Goal: Entertainment & Leisure: Consume media (video, audio)

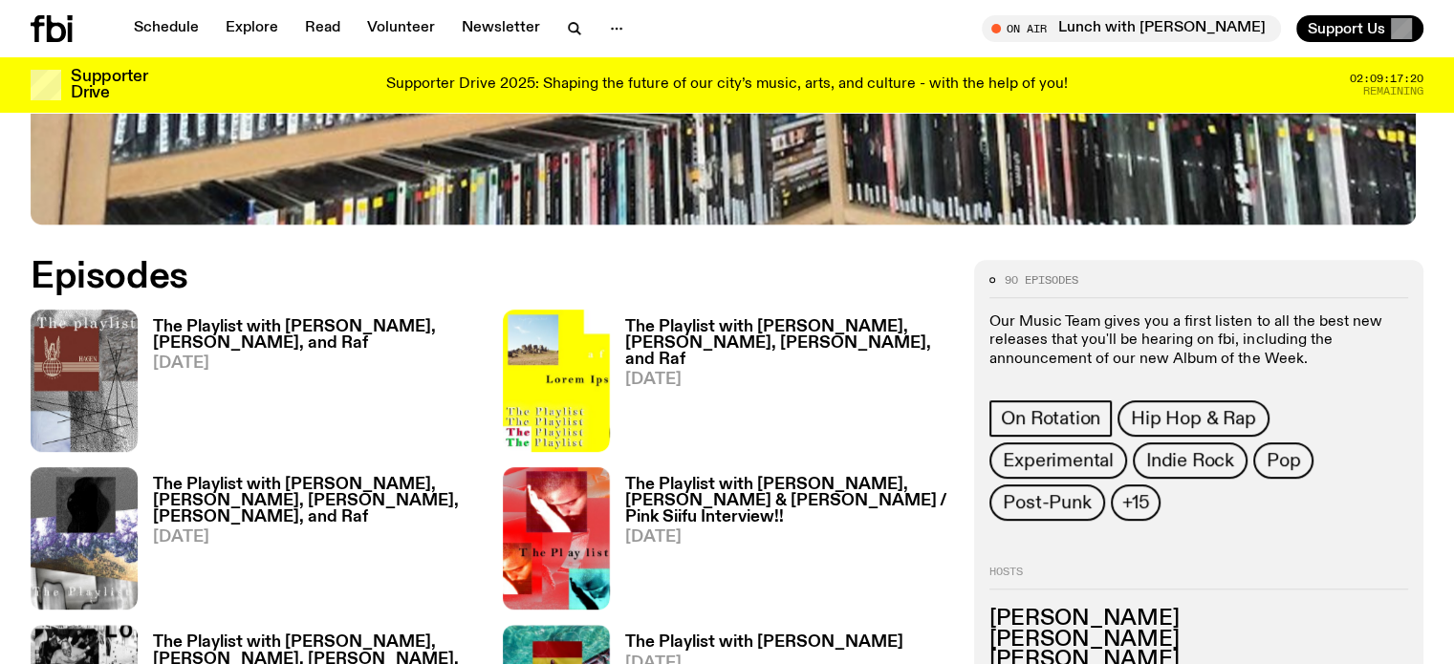
scroll to position [825, 0]
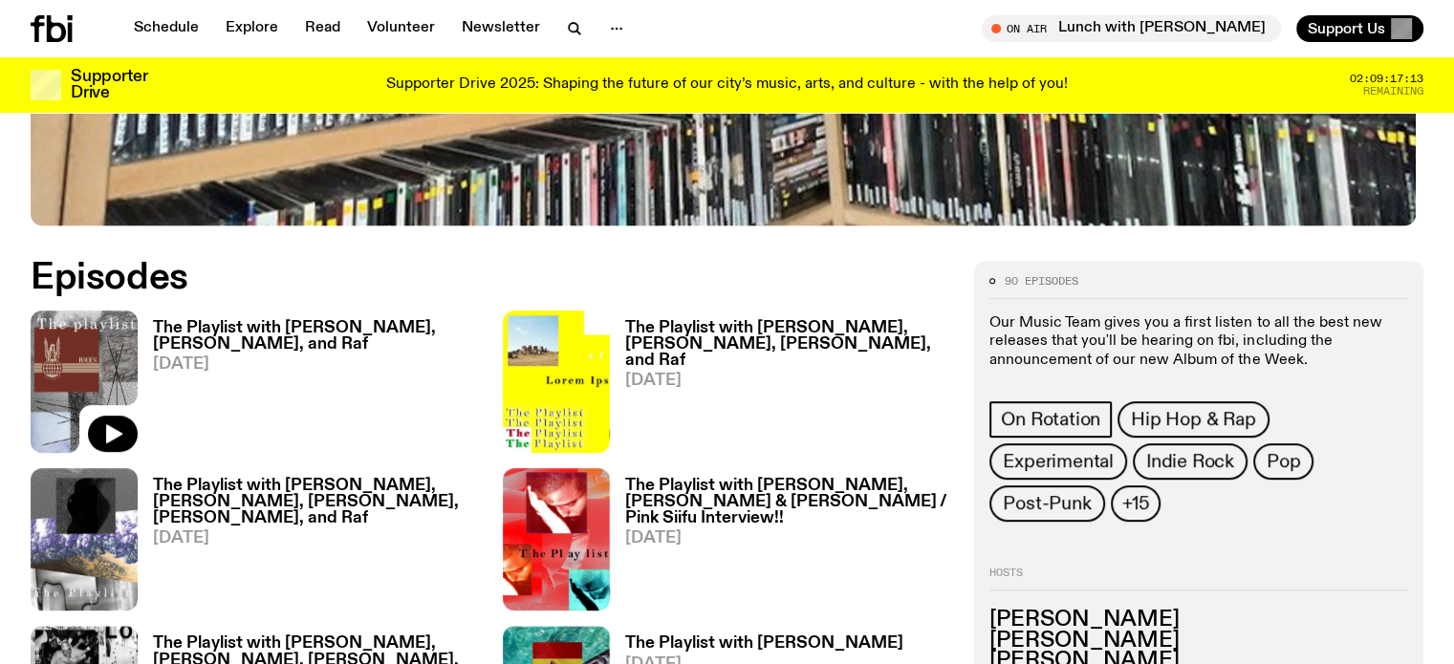
click at [62, 366] on img at bounding box center [84, 382] width 107 height 142
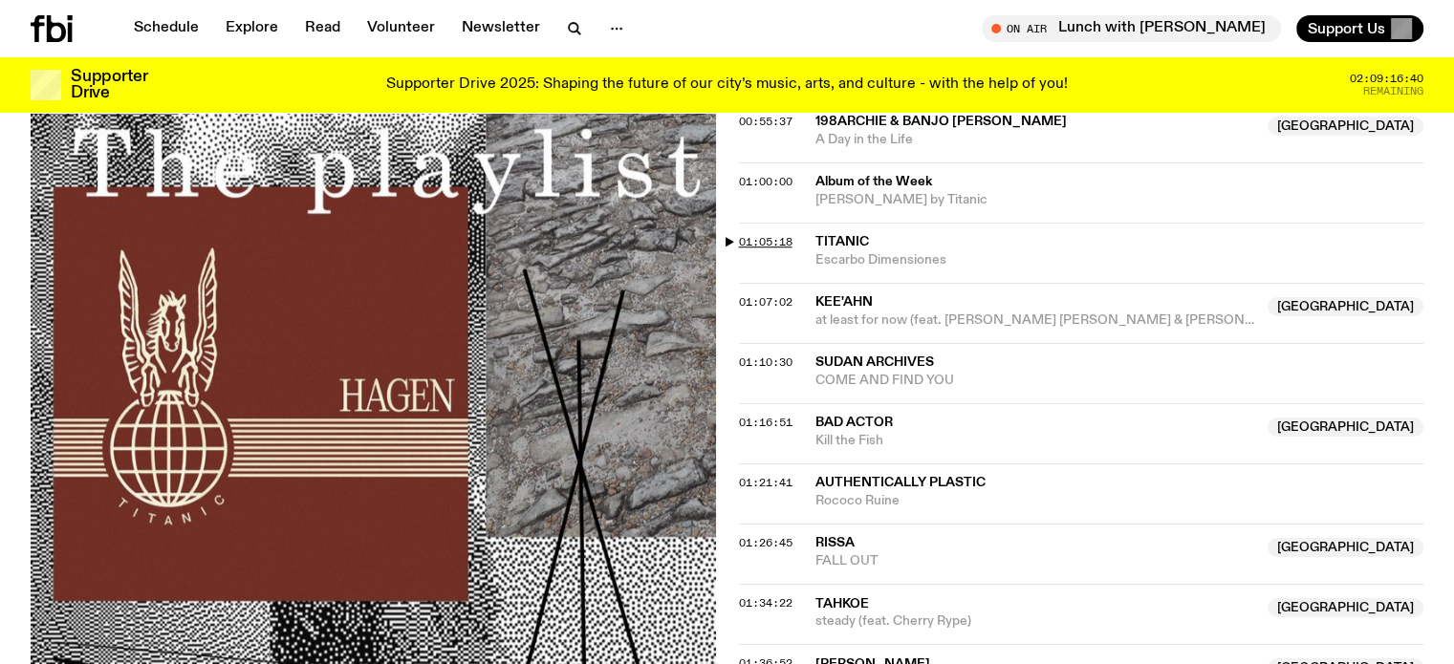
scroll to position [1505, 0]
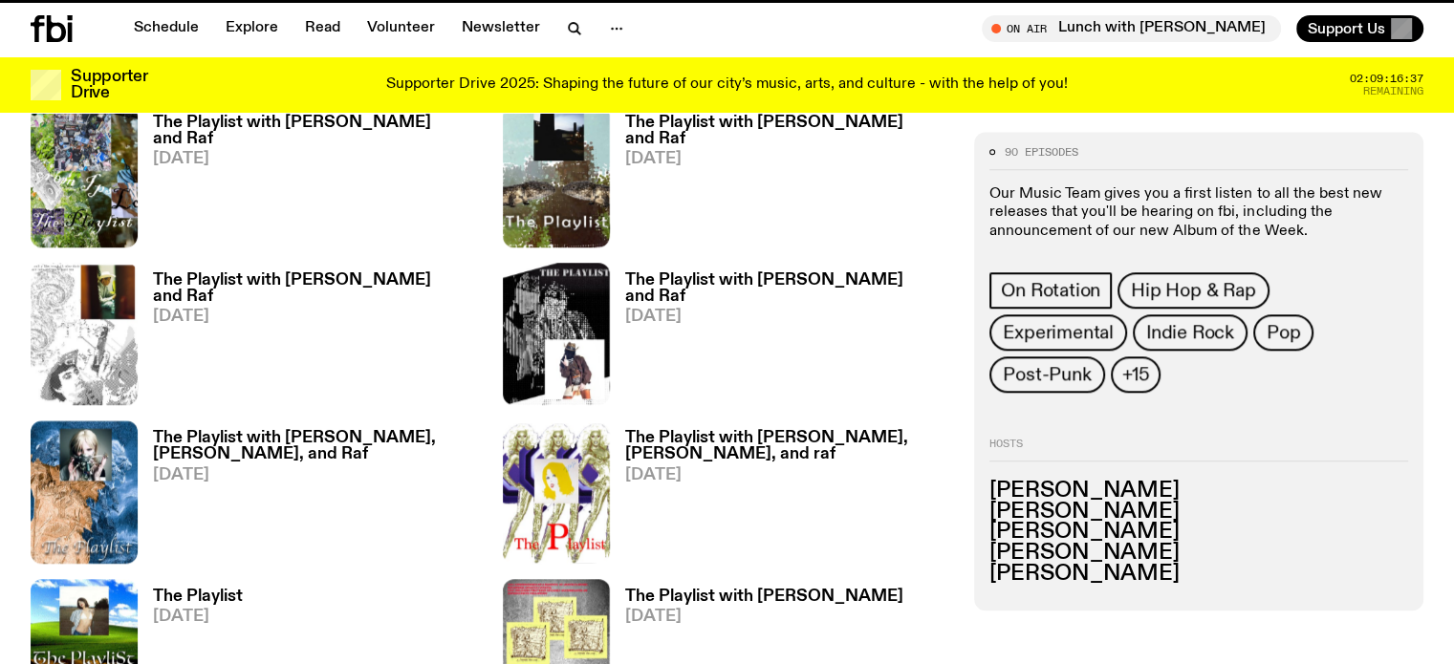
scroll to position [825, 0]
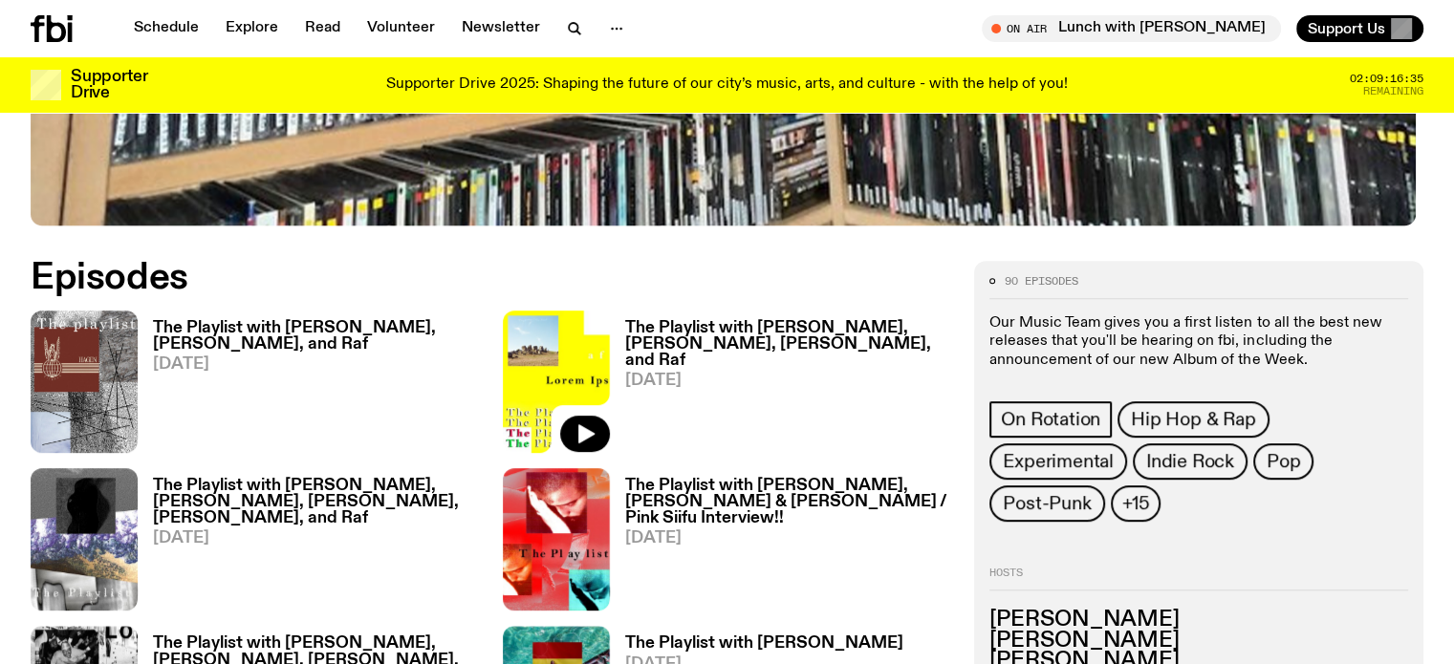
click at [503, 348] on img at bounding box center [556, 382] width 107 height 142
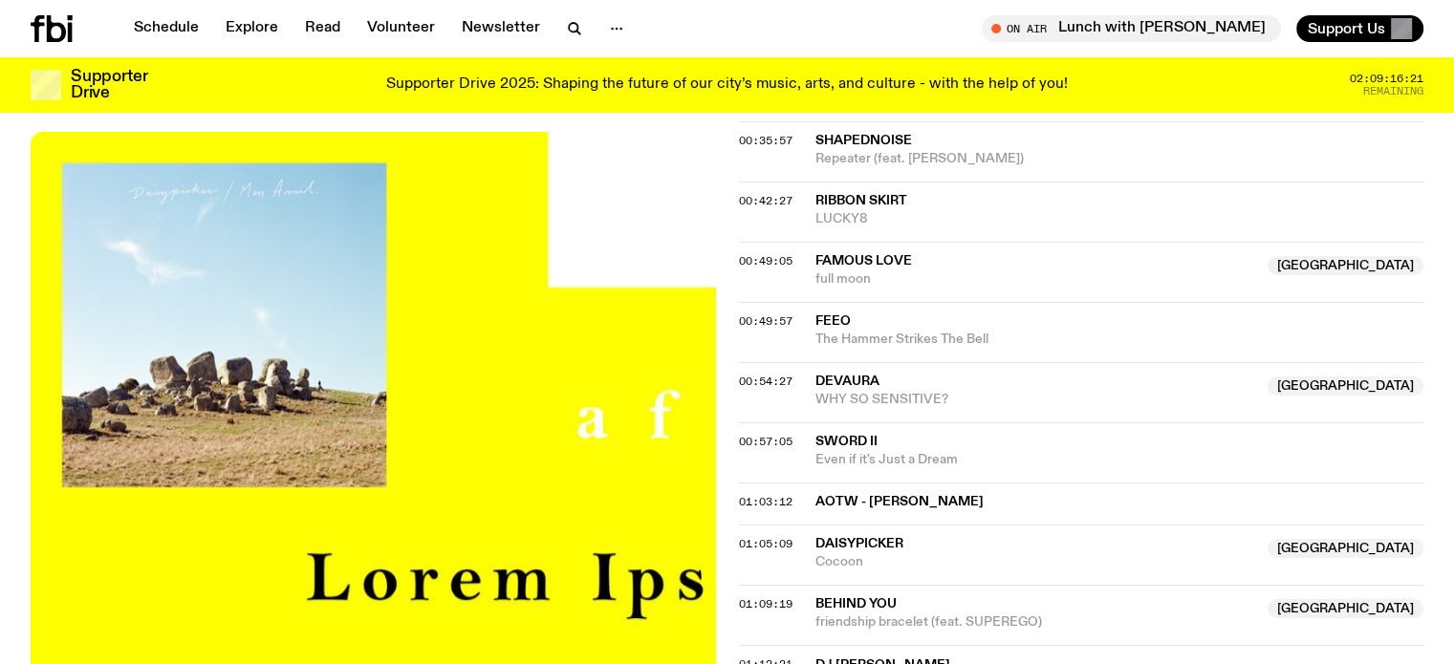
scroll to position [1385, 0]
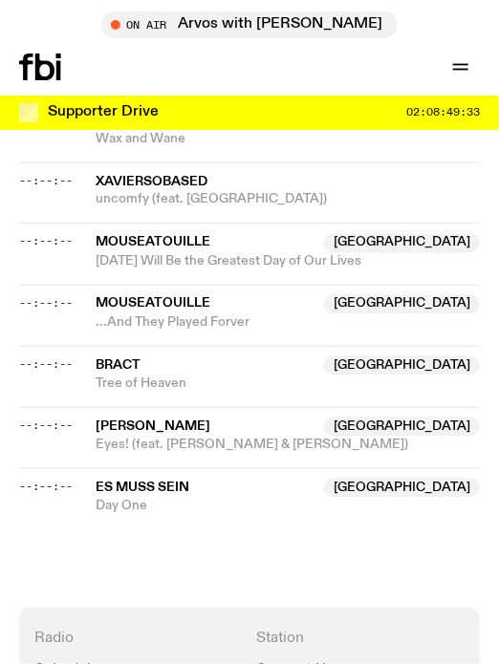
scroll to position [3010, 0]
